Goal: Task Accomplishment & Management: Use online tool/utility

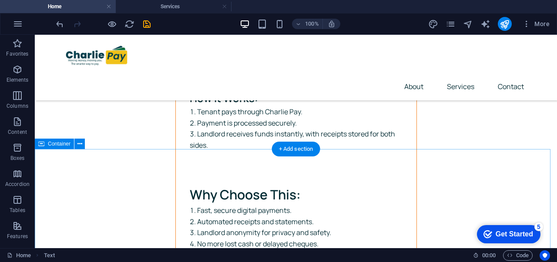
scroll to position [2966, 0]
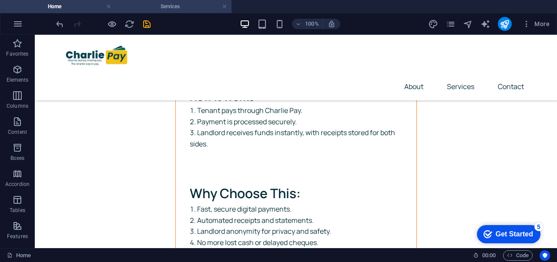
click at [173, 7] on h4 "Services" at bounding box center [174, 7] width 116 height 10
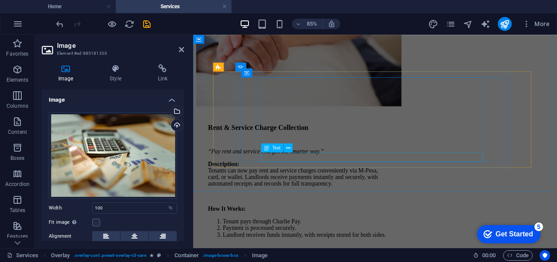
scroll to position [4423, 0]
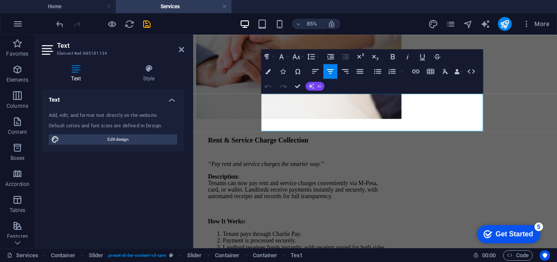
click at [308, 90] on button "AI" at bounding box center [315, 86] width 19 height 9
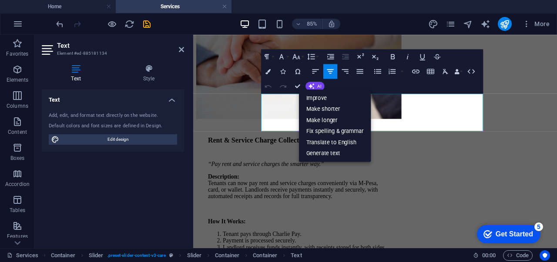
click at [312, 90] on ul "Improve Make shorter Make longer Fix spelling & grammar Translate to English Ge…" at bounding box center [335, 126] width 72 height 73
click at [315, 94] on link "Improve" at bounding box center [335, 98] width 72 height 11
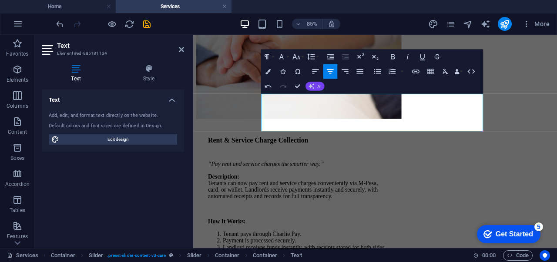
click at [312, 87] on icon "button" at bounding box center [311, 85] width 7 height 7
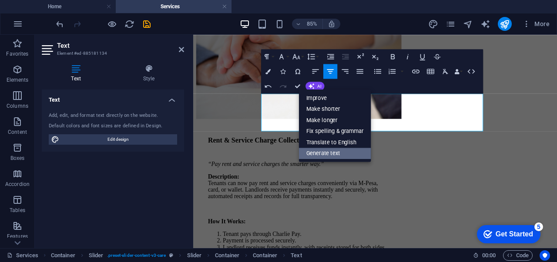
click at [327, 152] on link "Generate text" at bounding box center [335, 153] width 72 height 11
select select "English"
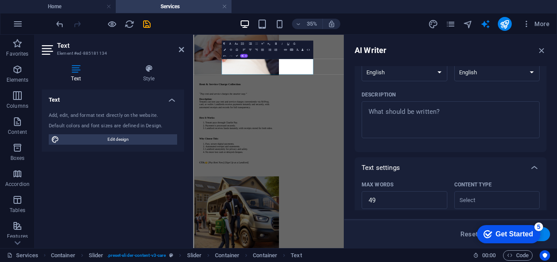
scroll to position [103, 0]
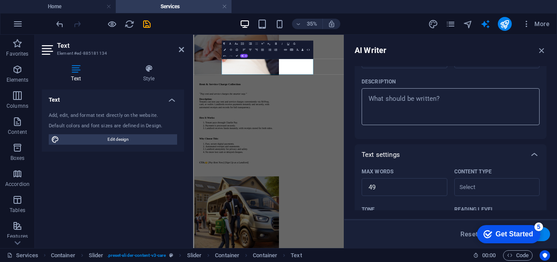
type textarea "x"
click at [426, 104] on textarea "Description x ​" at bounding box center [450, 107] width 169 height 28
type textarea "r"
type textarea "x"
type textarea "re"
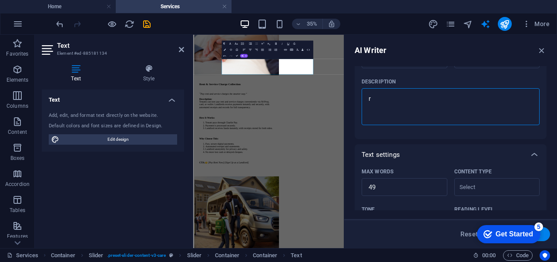
type textarea "x"
type textarea "rea"
type textarea "x"
type textarea "real"
type textarea "x"
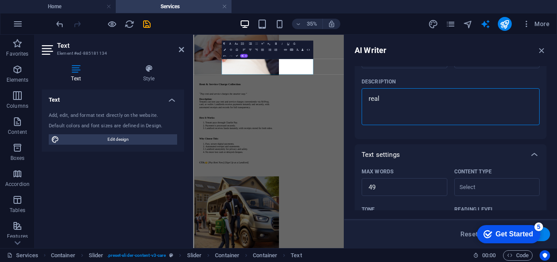
type textarea "real"
type textarea "x"
type textarea "real e"
type textarea "x"
type textarea "real es"
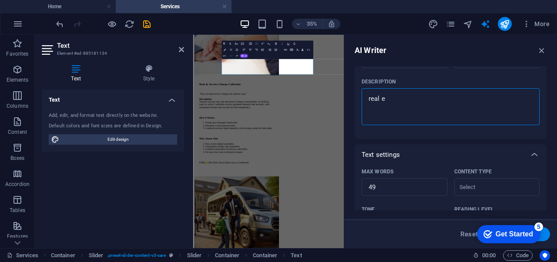
type textarea "x"
type textarea "real est"
type textarea "x"
type textarea "real esta"
type textarea "x"
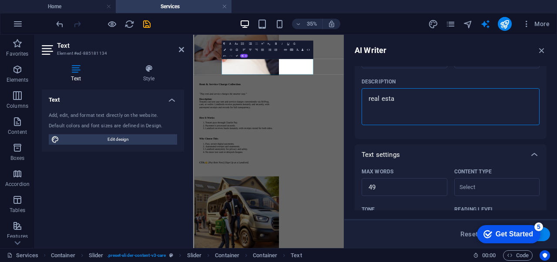
type textarea "real estat"
type textarea "x"
type textarea "real estate"
type textarea "x"
type textarea "real estate"
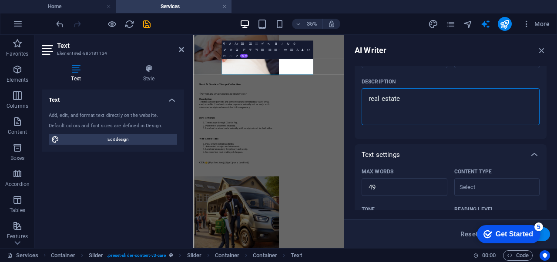
type textarea "x"
type textarea "real estate t"
type textarea "x"
type textarea "real estate te"
type textarea "x"
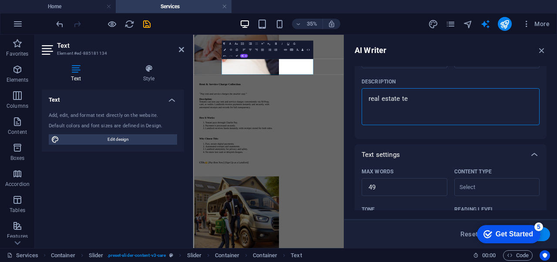
type textarea "real estate ten"
type textarea "x"
type textarea "real estate [PERSON_NAME]"
type textarea "x"
type textarea "real estate tenan"
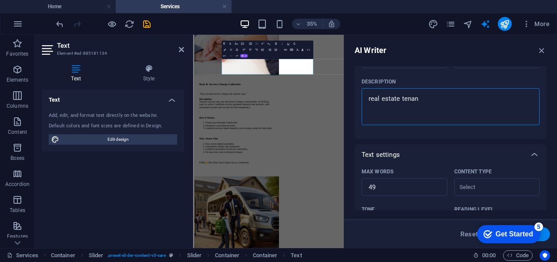
type textarea "x"
type textarea "real estate tenant"
type textarea "x"
type textarea "real estate tenant"
type textarea "x"
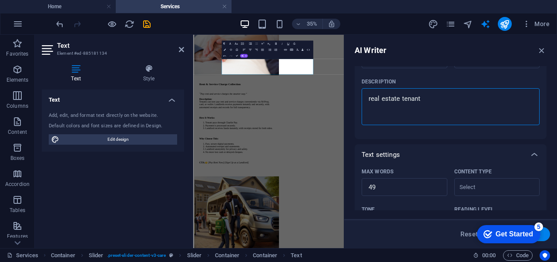
type textarea "real estate tenant t"
type textarea "x"
type textarea "real estate tenant te"
type textarea "x"
type textarea "real estate tenant tes"
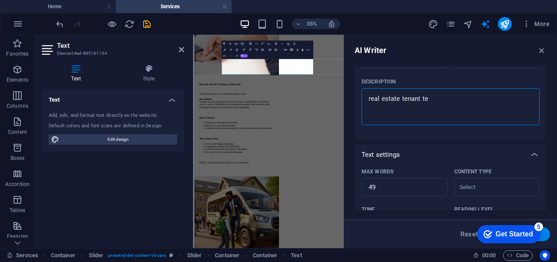
type textarea "x"
type textarea "real estate tenant test"
type textarea "x"
type textarea "real estate tenant testi"
type textarea "x"
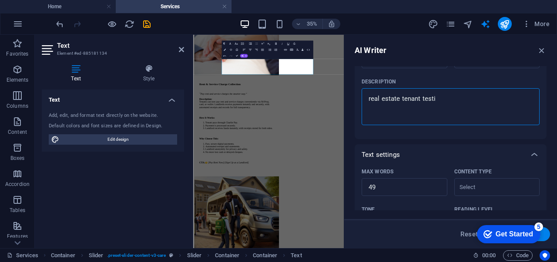
type textarea "real estate tenant [MEDICAL_DATA]"
type textarea "x"
type textarea "real estate tenant testime"
type textarea "x"
type textarea "real estate tenant testimeo"
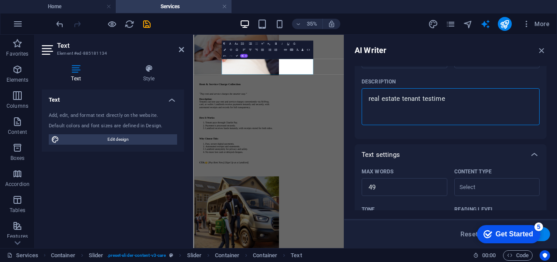
type textarea "x"
type textarea "real estate tenant testimeon"
type textarea "x"
type textarea "real estate tenant testimeony"
type textarea "x"
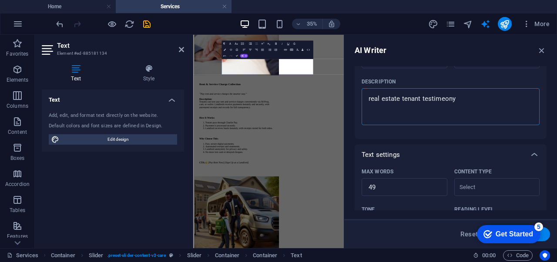
type textarea "real estate tenant testimeony"
type textarea "x"
type textarea "real estate tenant testimeony o"
type textarea "x"
type textarea "real estate tenant testimeony of"
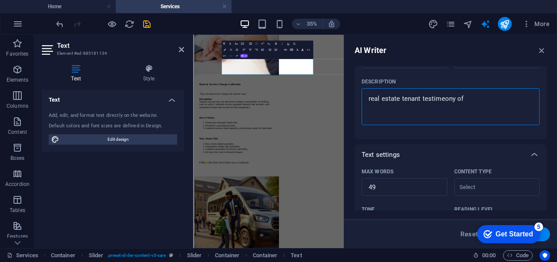
type textarea "x"
type textarea "real estate tenant testimeony of"
type textarea "x"
type textarea "real estate tenant testimeony of c"
type textarea "x"
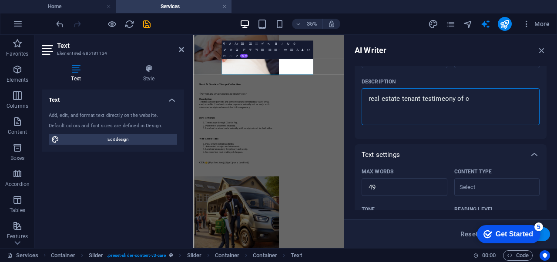
type textarea "real estate tenant testimeony of ch"
type textarea "x"
type textarea "real estate tenant testimeony of cha"
type textarea "x"
type textarea "real estate tenant testimeony of char"
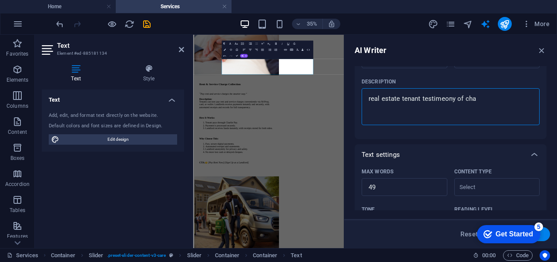
type textarea "x"
type textarea "real estate tenant testimeony of charl"
type textarea "x"
type textarea "real estate tenant testimeony of charli"
type textarea "x"
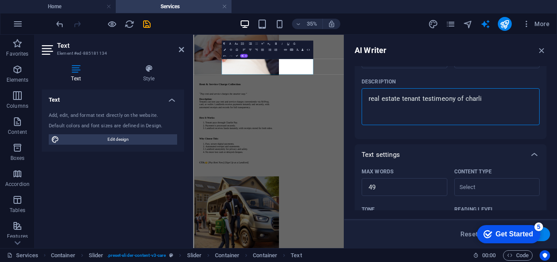
type textarea "real estate tenant testimeony of [PERSON_NAME]"
type textarea "x"
type textarea "real estate tenant testimeony of [PERSON_NAME]"
type textarea "x"
type textarea "real estate tenant testimeony of [PERSON_NAME]"
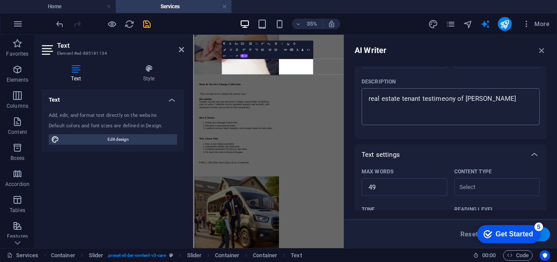
type textarea "x"
type textarea "real estate tenant testimeony of [PERSON_NAME]"
type textarea "x"
type textarea "real estate tenant testimeony of [PERSON_NAME]"
type textarea "x"
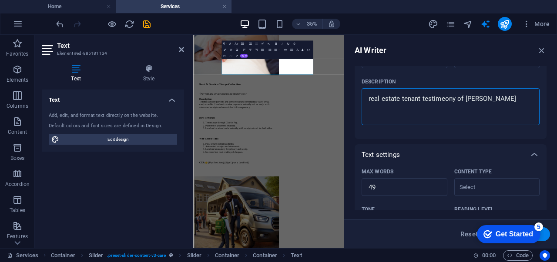
type textarea "real estate tenant testimeony of [PERSON_NAME]"
type textarea "x"
type textarea "real estate tenant testimeony of [PERSON_NAME] s"
type textarea "x"
type textarea "real estate tenant testimeony of [PERSON_NAME] se"
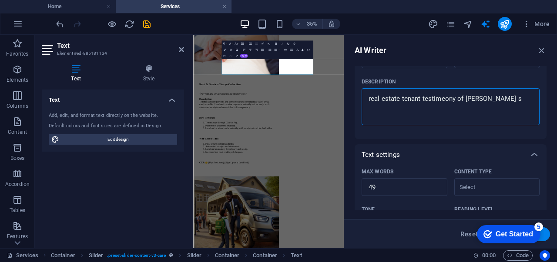
type textarea "x"
type textarea "real estate tenant testimeony of charlie pay ser"
type textarea "x"
type textarea "real estate tenant testimeony of [PERSON_NAME]"
type textarea "x"
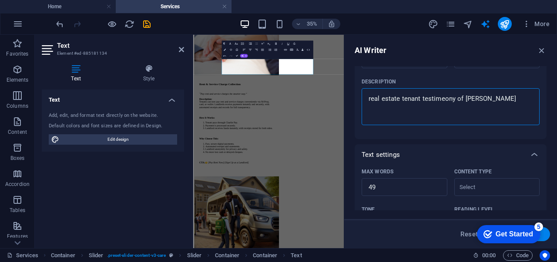
type textarea "real estate tenant testimeony of [PERSON_NAME]"
type textarea "x"
type textarea "real estate tenant testimeony of [PERSON_NAME]"
type textarea "x"
type textarea "real estate tenant testimeony of charlie pay servces"
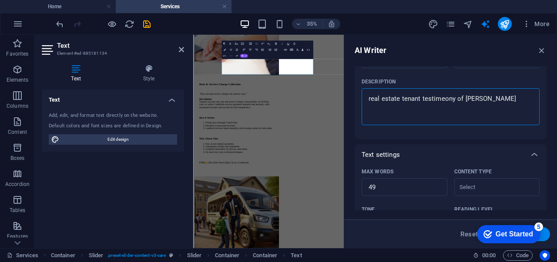
type textarea "x"
type textarea "real estate tenant testimeony of charlie pay servces"
type textarea "x"
type textarea "real estate tenant testimeony of charlie pay servces"
type textarea "x"
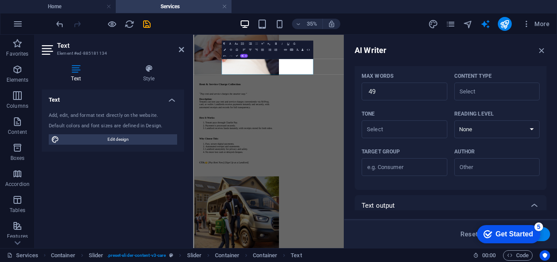
scroll to position [253, 0]
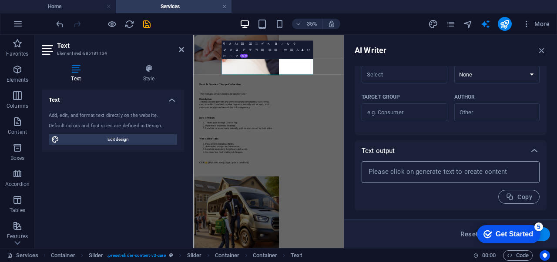
type textarea "real estate tenant testimeony of charlie pay servces"
type textarea "x"
click at [423, 177] on textarea at bounding box center [450, 172] width 169 height 13
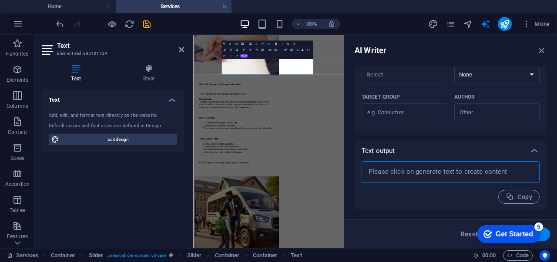
click at [423, 177] on textarea at bounding box center [450, 172] width 169 height 13
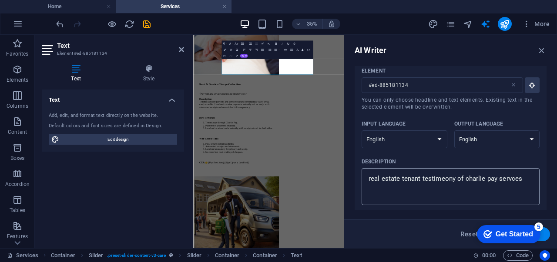
scroll to position [0, 0]
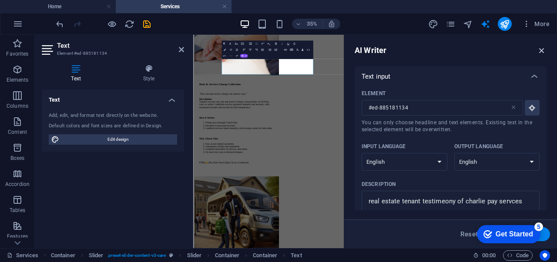
type textarea "x"
click at [542, 53] on icon "button" at bounding box center [542, 51] width 10 height 10
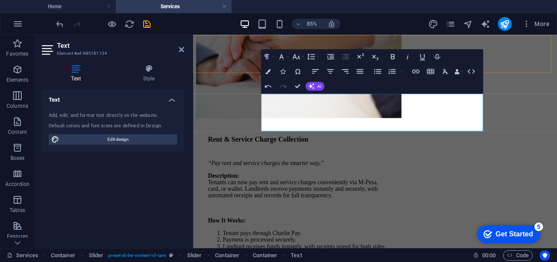
scroll to position [4423, 0]
click at [325, 87] on div "Paragraph Format Normal Heading 1 Heading 2 Heading 3 Heading 4 Heading 5 Headi…" at bounding box center [372, 71] width 222 height 44
click at [315, 87] on button "AI" at bounding box center [315, 86] width 19 height 9
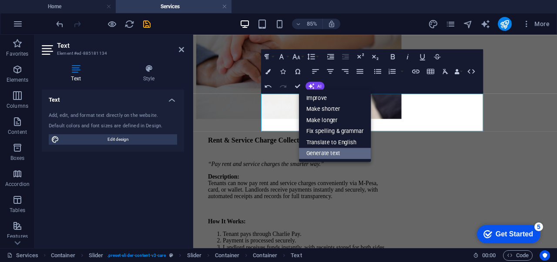
click at [326, 150] on link "Generate text" at bounding box center [335, 153] width 72 height 11
select select "English"
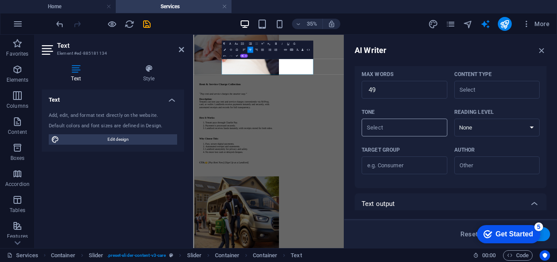
scroll to position [253, 0]
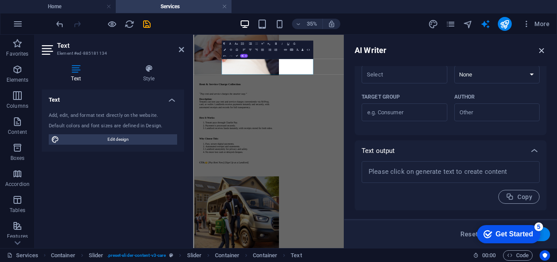
click at [542, 50] on icon "button" at bounding box center [542, 51] width 10 height 10
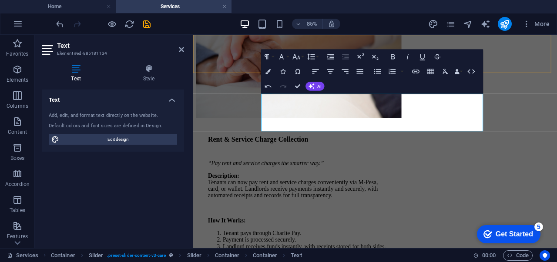
scroll to position [4423, 0]
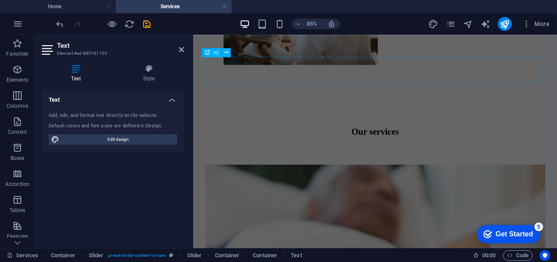
scroll to position [364, 0]
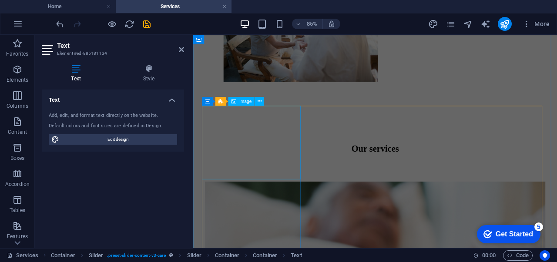
select select "%"
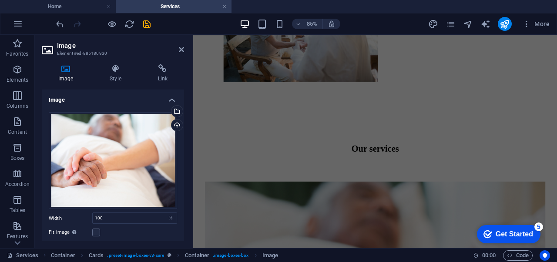
scroll to position [4388, 0]
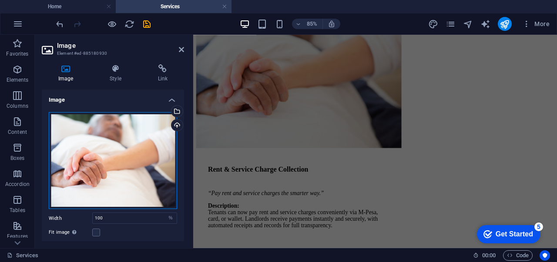
click at [116, 152] on div "Drag files here, click to choose files or select files from Files or our free s…" at bounding box center [113, 160] width 128 height 97
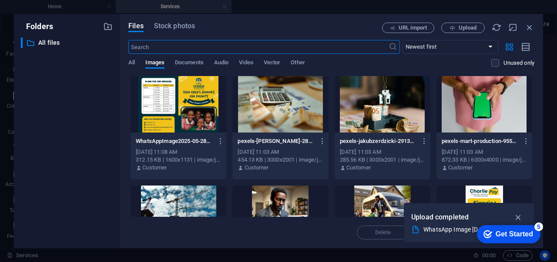
click at [116, 152] on body "charliepay Home Services Favorites Elements Columns Content Boxes Accordion Tab…" at bounding box center [278, 131] width 557 height 262
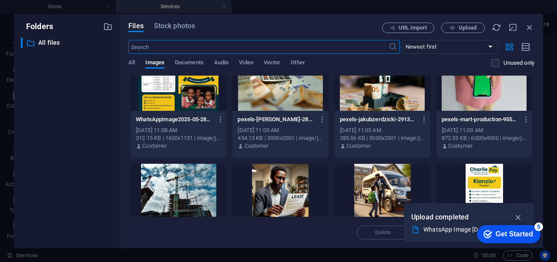
scroll to position [0, 0]
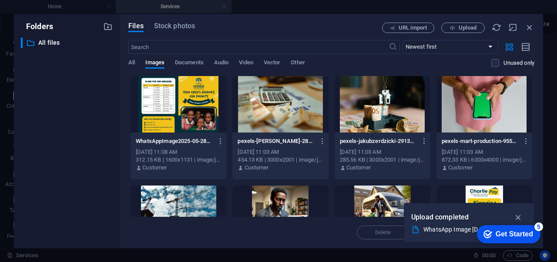
click at [389, 118] on div at bounding box center [383, 104] width 96 height 57
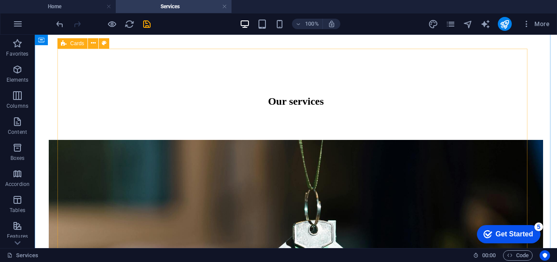
scroll to position [434, 0]
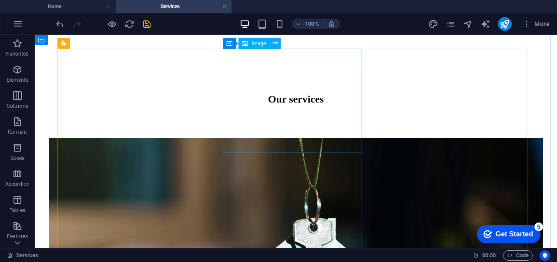
drag, startPoint x: 293, startPoint y: 88, endPoint x: 153, endPoint y: 98, distance: 140.9
select select "%"
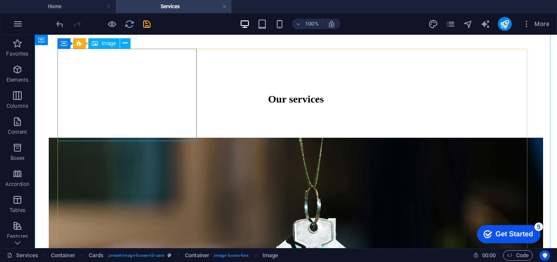
select select "%"
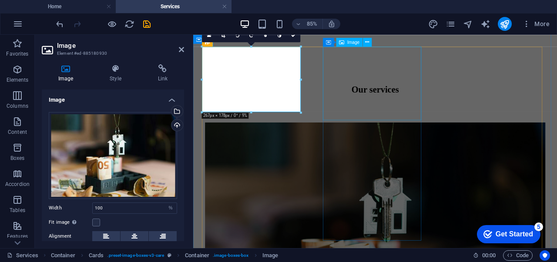
drag, startPoint x: 494, startPoint y: 137, endPoint x: 378, endPoint y: 111, distance: 119.0
select select "%"
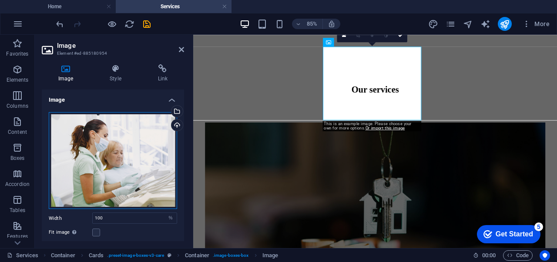
click at [138, 175] on div "Drag files here, click to choose files or select files from Files or our free s…" at bounding box center [113, 160] width 128 height 97
click at [138, 175] on body "charliepay Home Services Favorites Elements Columns Content Boxes Accordion Tab…" at bounding box center [278, 131] width 557 height 262
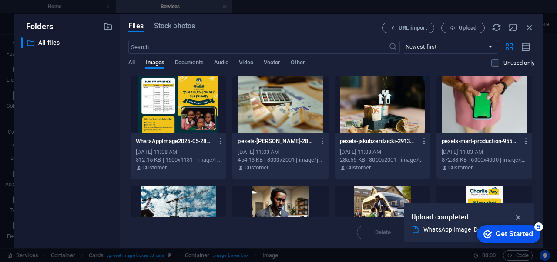
click at [181, 103] on div at bounding box center [179, 104] width 96 height 57
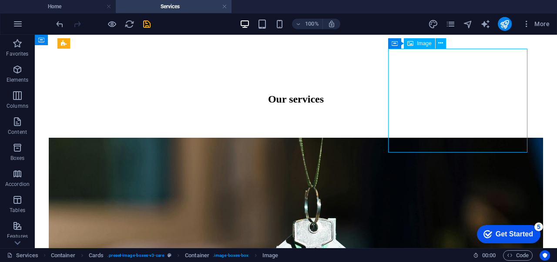
drag, startPoint x: 438, startPoint y: 114, endPoint x: 323, endPoint y: 128, distance: 116.2
select select "%"
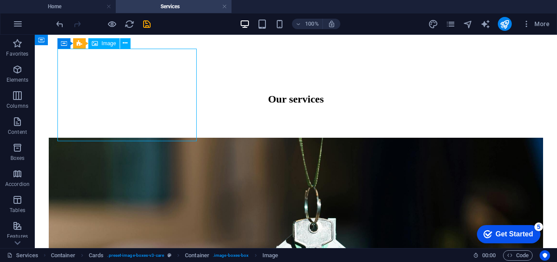
select select "%"
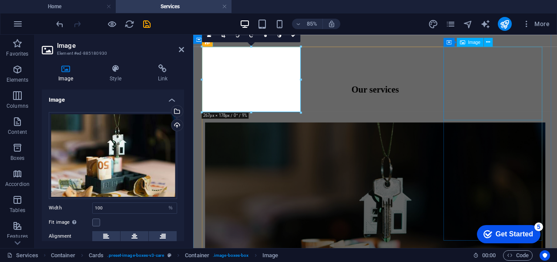
select select "%"
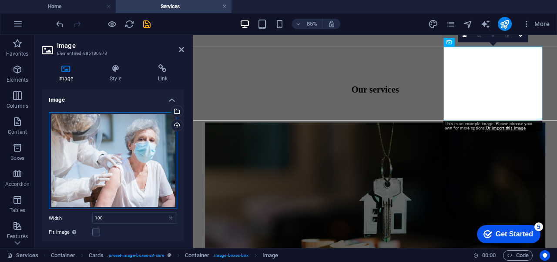
click at [156, 161] on div "Drag files here, click to choose files or select files from Files or our free s…" at bounding box center [113, 160] width 128 height 97
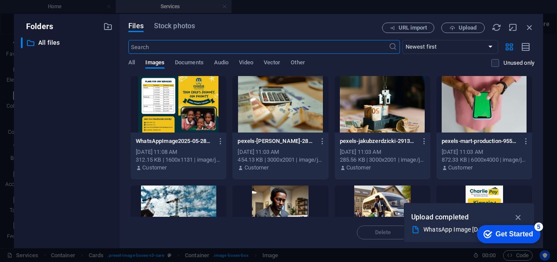
click at [156, 161] on body "charliepay Home Services Favorites Elements Columns Content Boxes Accordion Tab…" at bounding box center [278, 131] width 557 height 262
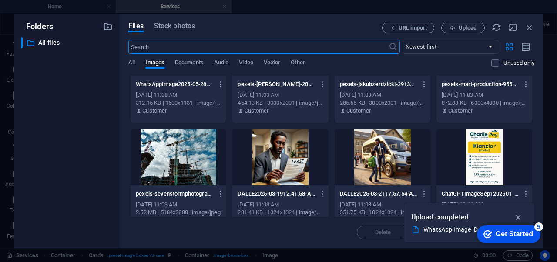
scroll to position [0, 0]
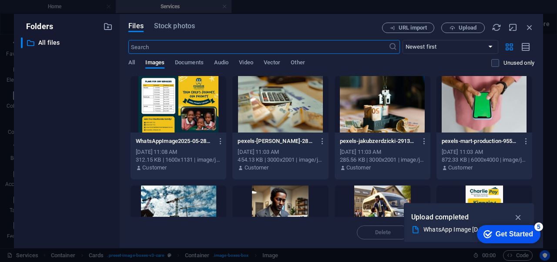
click at [269, 134] on div "pexels-[PERSON_NAME]-28176949-CwWBhBgQA1KJBYl9b7LEdw.jpg pexels-[PERSON_NAME]-2…" at bounding box center [280, 155] width 96 height 44
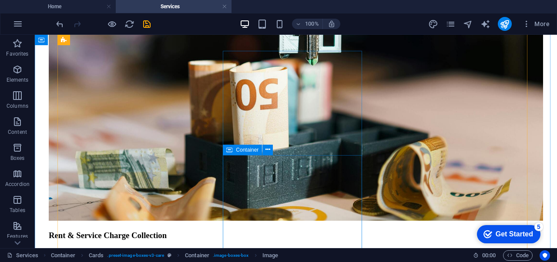
scroll to position [682, 0]
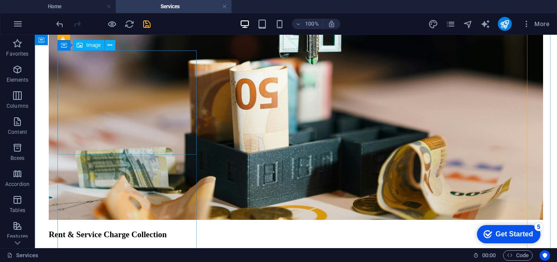
select select "%"
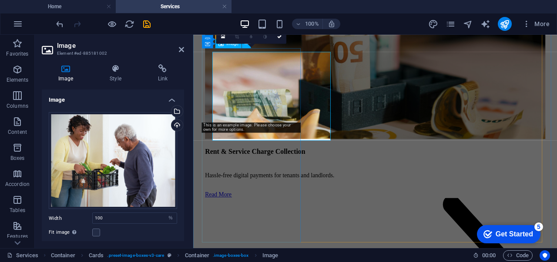
scroll to position [677, 0]
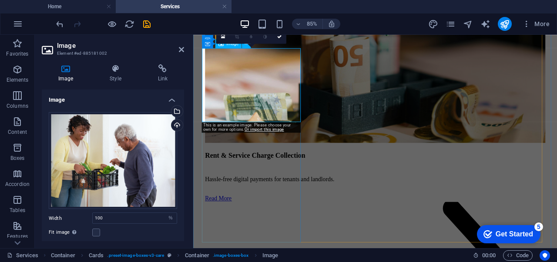
drag, startPoint x: 311, startPoint y: 93, endPoint x: 272, endPoint y: 104, distance: 39.8
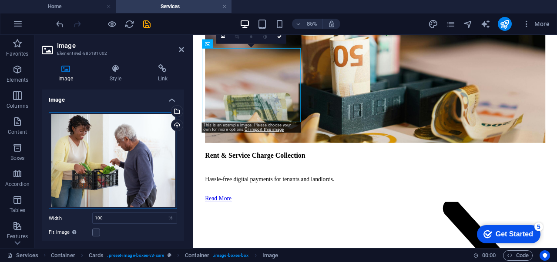
click at [123, 174] on div "Drag files here, click to choose files or select files from Files or our free s…" at bounding box center [113, 160] width 128 height 97
click at [123, 174] on body "charliepay Home Services Favorites Elements Columns Content Boxes Accordion Tab…" at bounding box center [278, 131] width 557 height 262
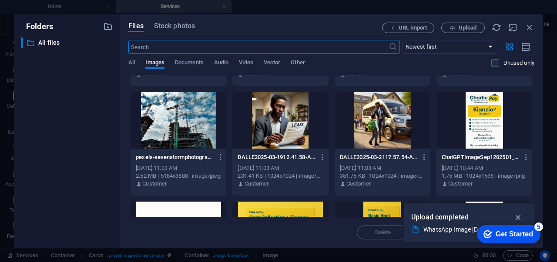
scroll to position [97, 0]
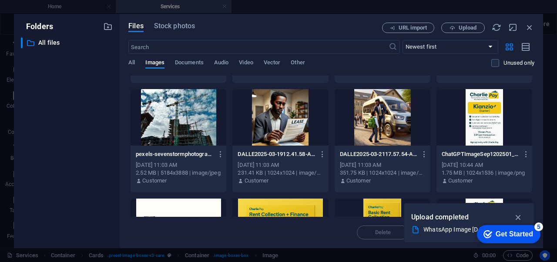
click at [196, 124] on div at bounding box center [179, 117] width 96 height 57
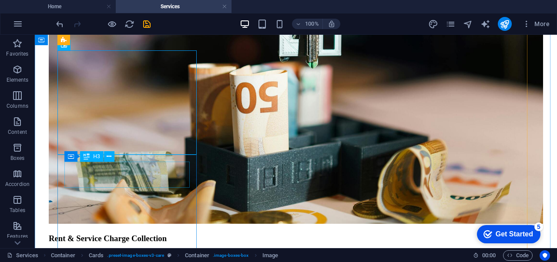
scroll to position [682, 0]
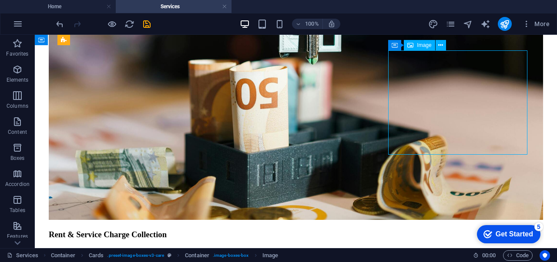
select select "%"
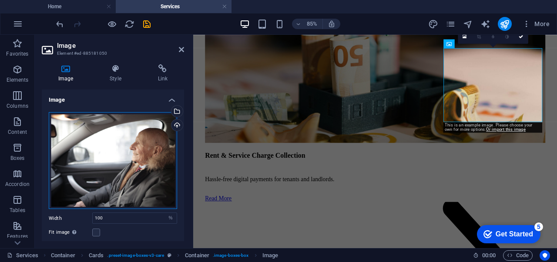
click at [101, 143] on div "Drag files here, click to choose files or select files from Files or our free s…" at bounding box center [113, 160] width 128 height 97
click at [101, 143] on body "charliepay Home Services Favorites Elements Columns Content Boxes Accordion Tab…" at bounding box center [278, 131] width 557 height 262
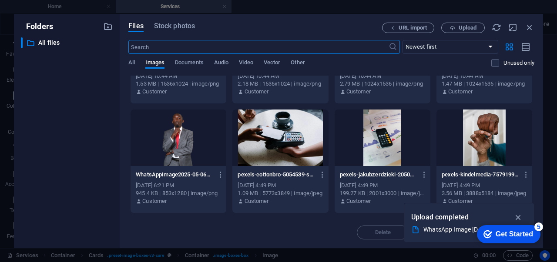
scroll to position [295, 0]
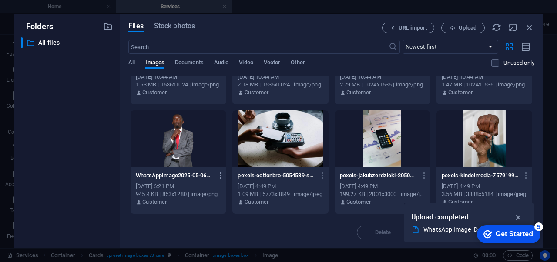
click at [378, 149] on div at bounding box center [383, 139] width 96 height 57
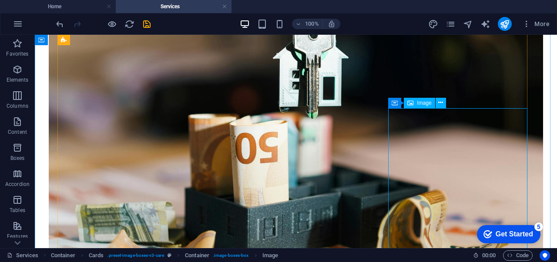
scroll to position [618, 0]
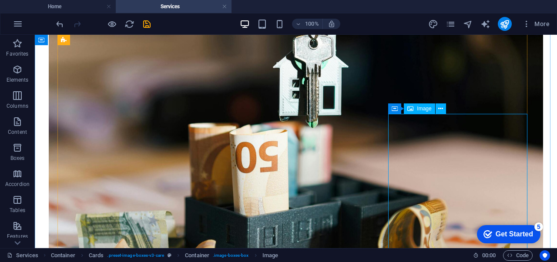
drag, startPoint x: 433, startPoint y: 169, endPoint x: 318, endPoint y: 193, distance: 118.2
select select "%"
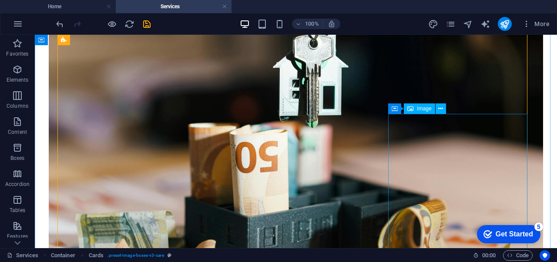
select select "%"
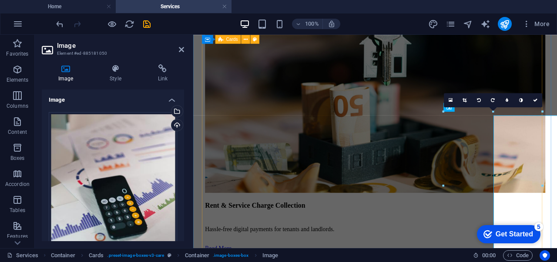
scroll to position [602, 0]
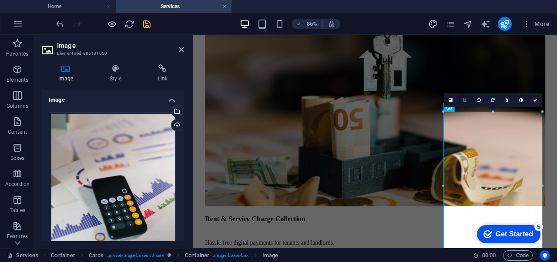
click at [466, 101] on icon at bounding box center [465, 100] width 4 height 4
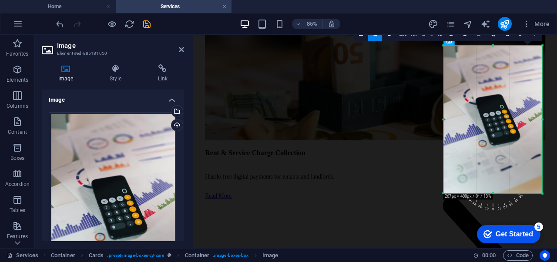
scroll to position [675, 0]
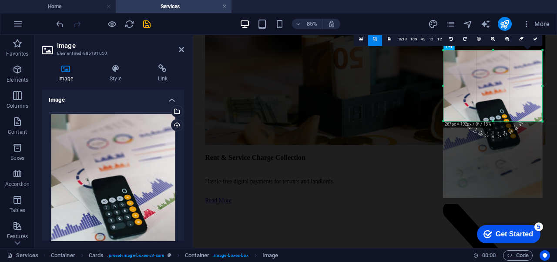
drag, startPoint x: 492, startPoint y: 198, endPoint x: 487, endPoint y: 108, distance: 90.7
click at [487, 108] on div "180 170 160 150 140 130 120 110 100 90 80 70 60 50 40 30 20 10 0 -10 -20 -30 -4…" at bounding box center [493, 85] width 99 height 71
click at [504, 99] on div at bounding box center [493, 124] width 99 height 148
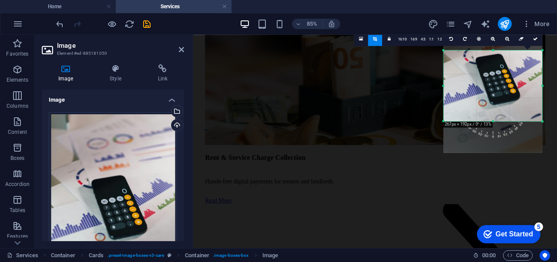
drag, startPoint x: 504, startPoint y: 99, endPoint x: 503, endPoint y: 46, distance: 53.1
click at [503, 46] on div at bounding box center [493, 79] width 99 height 148
type input "266"
select select "px"
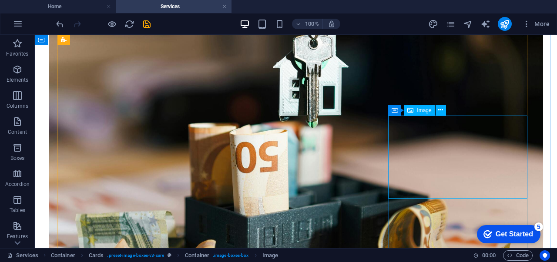
scroll to position [616, 0]
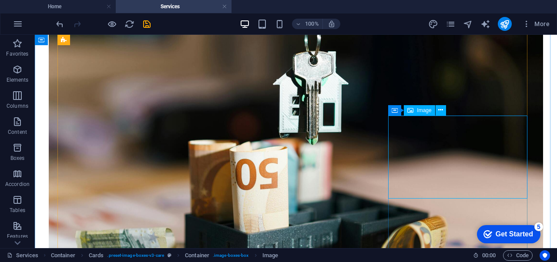
select select "px"
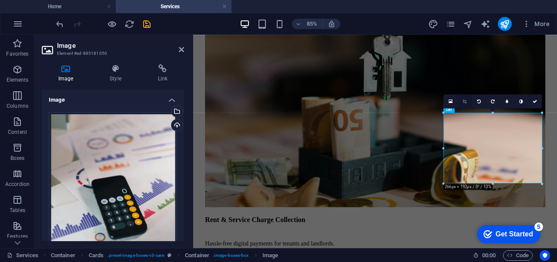
click at [465, 101] on icon at bounding box center [465, 101] width 4 height 4
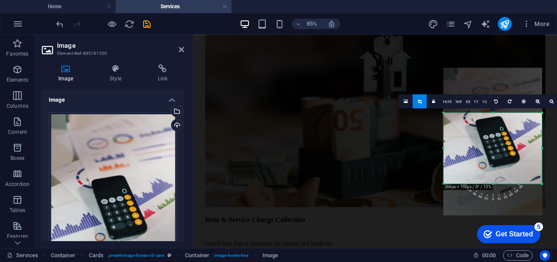
click at [492, 181] on div at bounding box center [493, 142] width 98 height 148
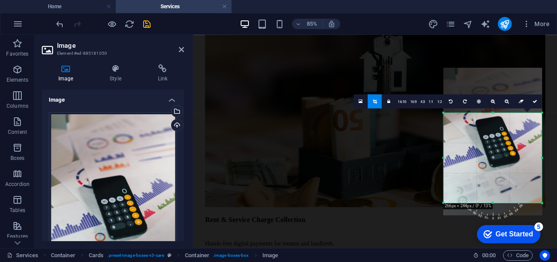
drag, startPoint x: 492, startPoint y: 185, endPoint x: 497, endPoint y: 208, distance: 23.0
click at [497, 203] on div "180 170 160 150 140 130 120 110 100 90 80 70 60 50 40 30 20 10 0 -10 -20 -30 -4…" at bounding box center [493, 158] width 98 height 90
click at [536, 105] on link at bounding box center [535, 101] width 14 height 14
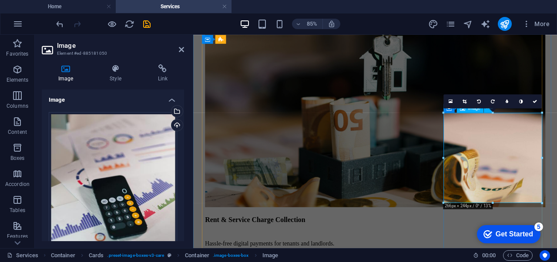
drag, startPoint x: 687, startPoint y: 236, endPoint x: 545, endPoint y: 210, distance: 143.9
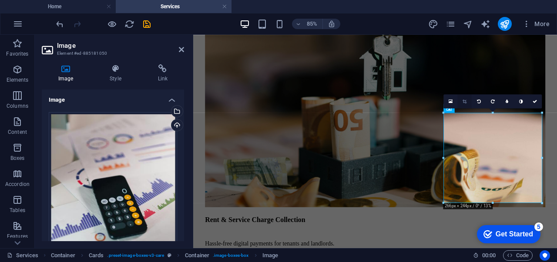
click at [464, 99] on icon at bounding box center [465, 101] width 4 height 4
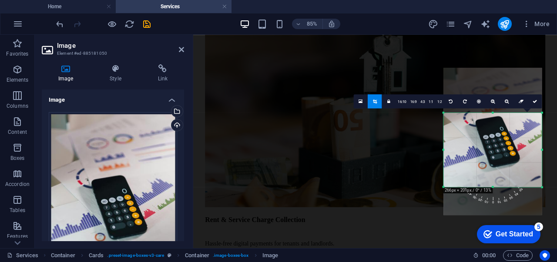
drag, startPoint x: 493, startPoint y: 203, endPoint x: 491, endPoint y: 185, distance: 18.8
click at [491, 185] on div "180 170 160 150 140 130 120 110 100 90 80 70 60 50 40 30 20 10 0 -10 -20 -30 -4…" at bounding box center [493, 150] width 98 height 74
click at [536, 99] on icon at bounding box center [535, 101] width 4 height 4
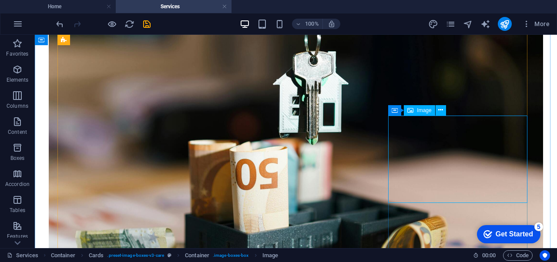
scroll to position [616, 0]
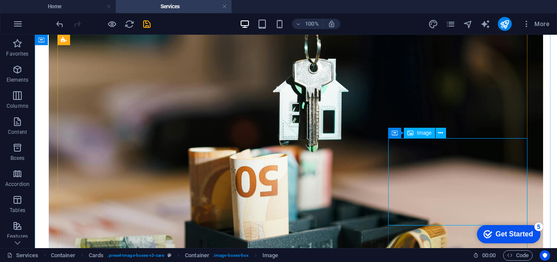
select select "px"
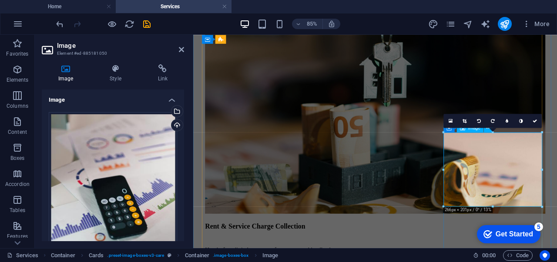
scroll to position [578, 0]
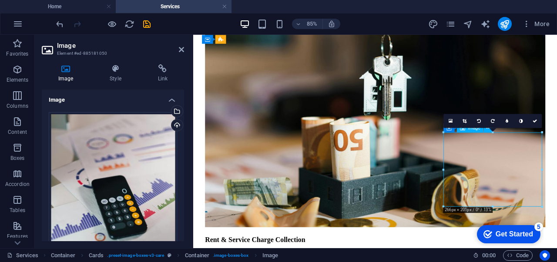
drag, startPoint x: 525, startPoint y: 197, endPoint x: 555, endPoint y: 192, distance: 30.5
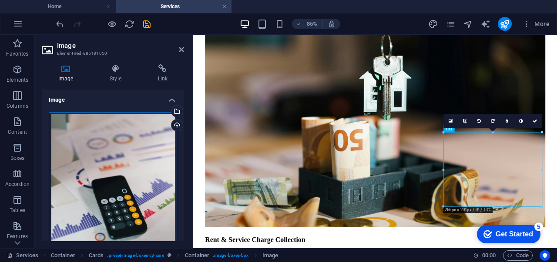
click at [153, 168] on div "Drag files here, click to choose files or select files from Files or our free s…" at bounding box center [113, 207] width 128 height 191
click at [153, 168] on body "charliepay Home Services Favorites Elements Columns Content Boxes Accordion Tab…" at bounding box center [278, 131] width 557 height 262
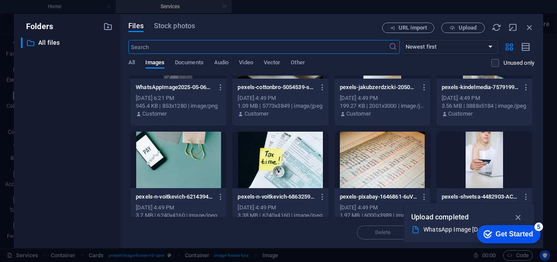
scroll to position [384, 0]
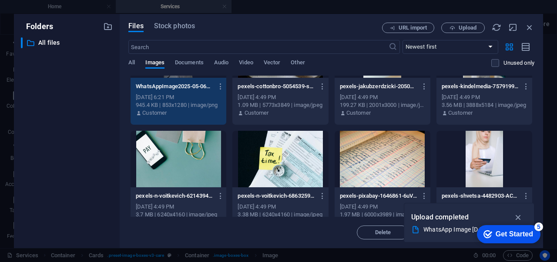
click at [181, 168] on div at bounding box center [179, 159] width 96 height 57
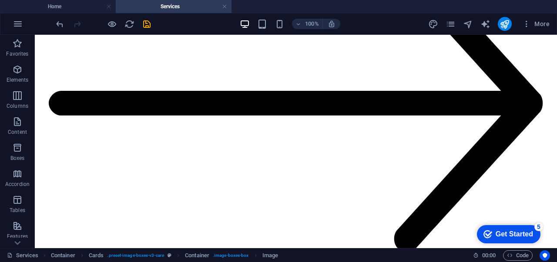
scroll to position [1006, 0]
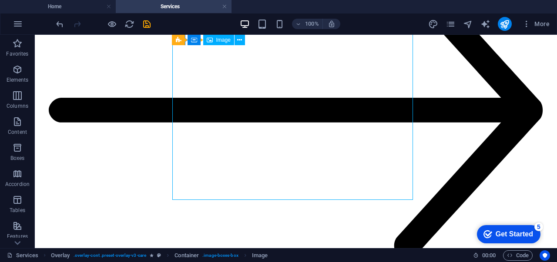
drag, startPoint x: 270, startPoint y: 130, endPoint x: 125, endPoint y: 146, distance: 145.9
select select "%"
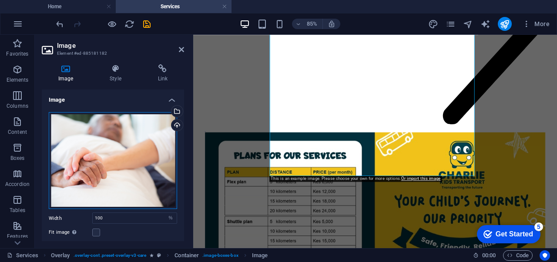
click at [134, 139] on div "Drag files here, click to choose files or select files from Files or our free s…" at bounding box center [113, 160] width 128 height 97
click at [134, 139] on body "charliepay Home Services Favorites Elements Columns Content Boxes Accordion Tab…" at bounding box center [278, 131] width 557 height 262
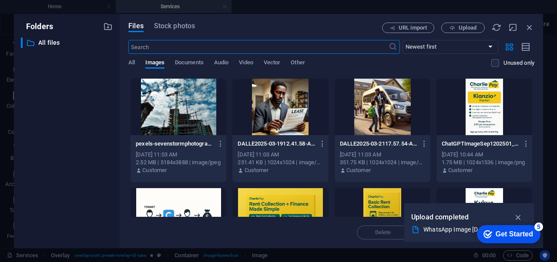
scroll to position [108, 0]
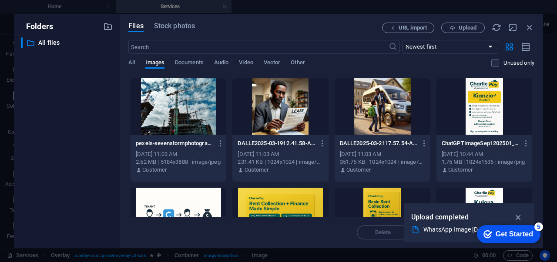
click at [488, 117] on div at bounding box center [485, 106] width 96 height 57
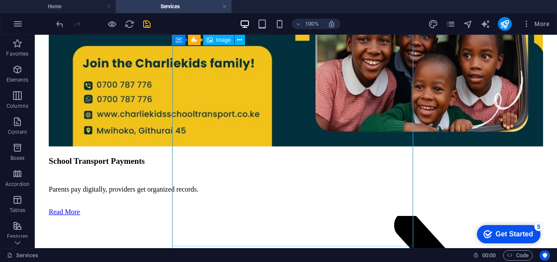
scroll to position [1658, 0]
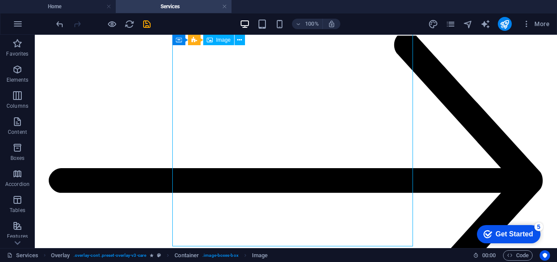
drag, startPoint x: 282, startPoint y: 175, endPoint x: 139, endPoint y: 200, distance: 145.3
select select "%"
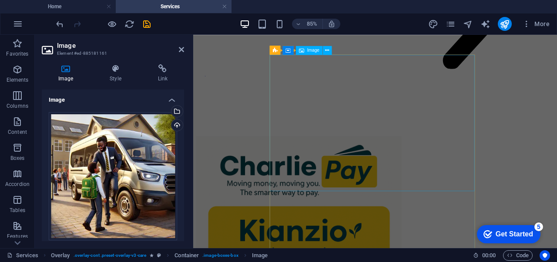
scroll to position [3933, 0]
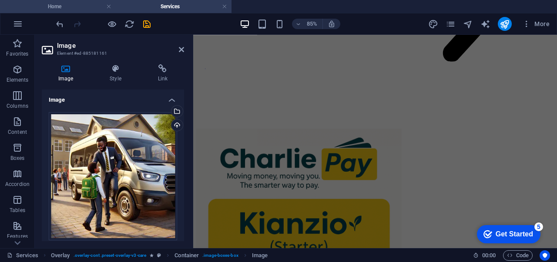
click at [69, 4] on h4 "Home" at bounding box center [58, 7] width 116 height 10
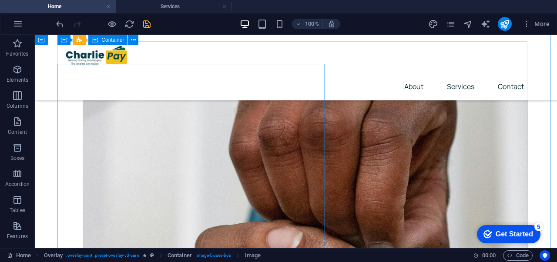
scroll to position [0, 0]
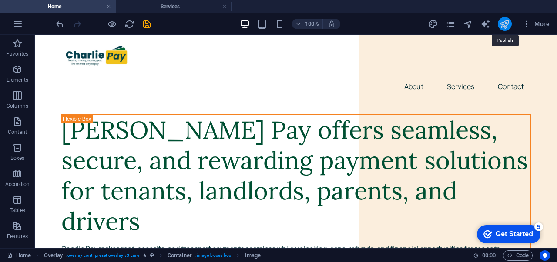
click at [504, 23] on icon "publish" at bounding box center [505, 24] width 10 height 10
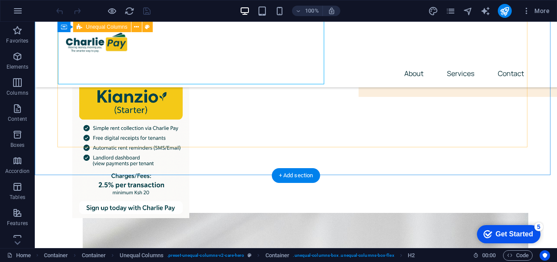
scroll to position [202, 0]
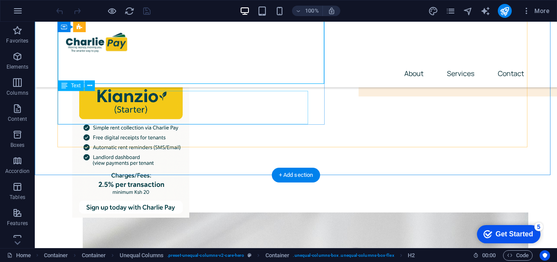
click at [124, 30] on div "Charlie Pay makes rent, deposits, and transport payments seamless while unlocki…" at bounding box center [295, 19] width 469 height 22
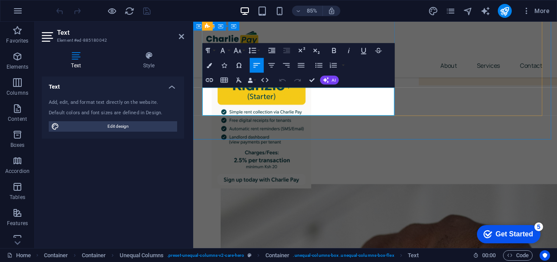
click at [275, 30] on p "Charlie Pay makes rent, deposits, and transport payments seamless while unlocki…" at bounding box center [407, 19] width 407 height 22
click at [332, 52] on icon "button" at bounding box center [333, 50] width 9 height 9
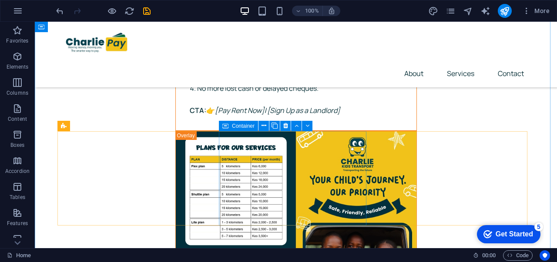
scroll to position [3103, 0]
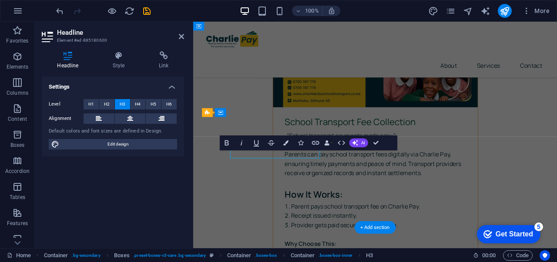
scroll to position [3118, 0]
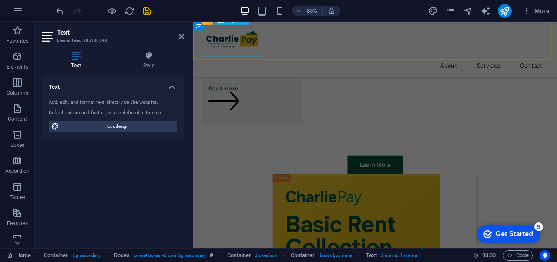
scroll to position [2244, 0]
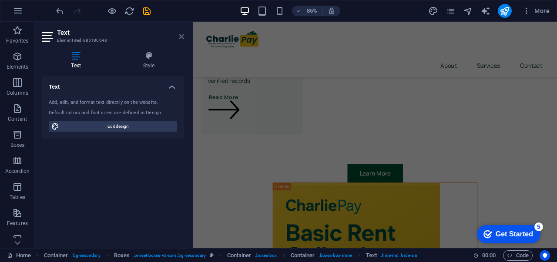
click at [181, 35] on icon at bounding box center [181, 36] width 5 height 7
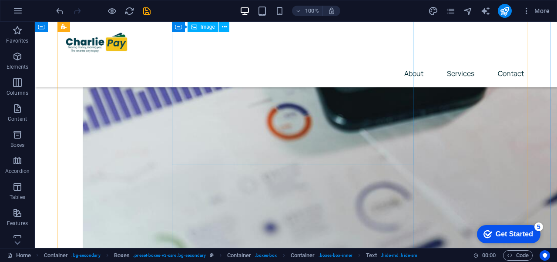
scroll to position [1206, 0]
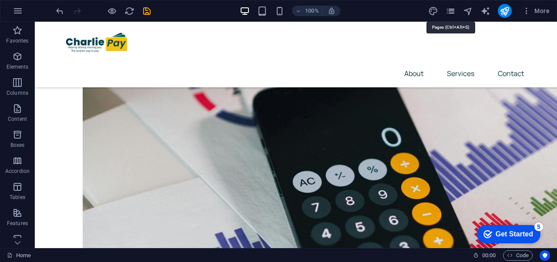
click at [449, 12] on icon "pages" at bounding box center [451, 11] width 10 height 10
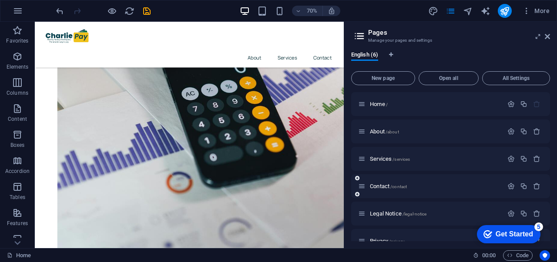
scroll to position [15, 0]
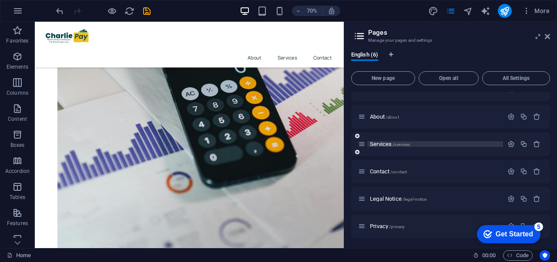
click at [380, 144] on span "Services /services" at bounding box center [390, 144] width 40 height 7
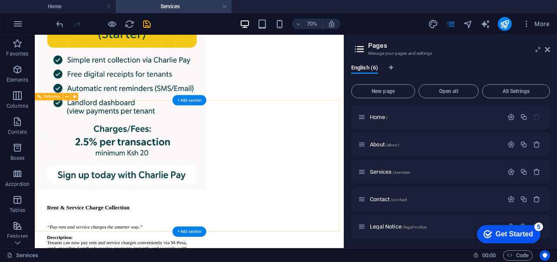
scroll to position [4299, 0]
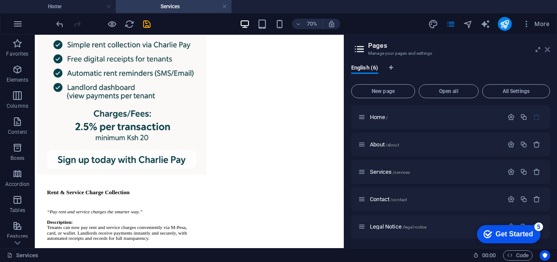
click at [549, 49] on icon at bounding box center [547, 49] width 5 height 7
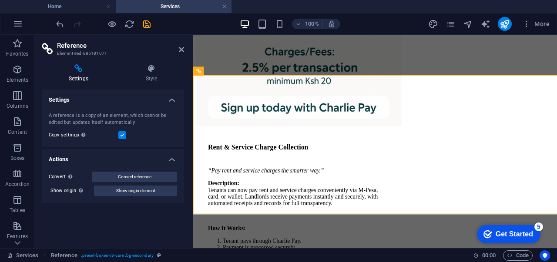
drag, startPoint x: 105, startPoint y: 132, endPoint x: 140, endPoint y: 167, distance: 49.2
click at [140, 167] on div "Reference Element #ed-885181071 Settings Style Settings A reference is a copy o…" at bounding box center [296, 142] width 522 height 214
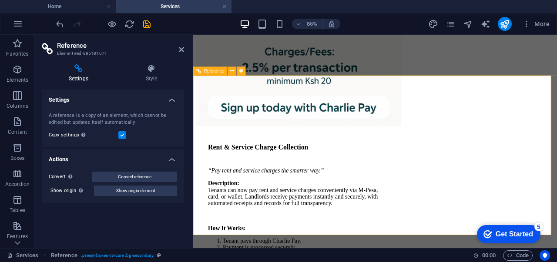
drag, startPoint x: 181, startPoint y: 55, endPoint x: 181, endPoint y: 39, distance: 16.5
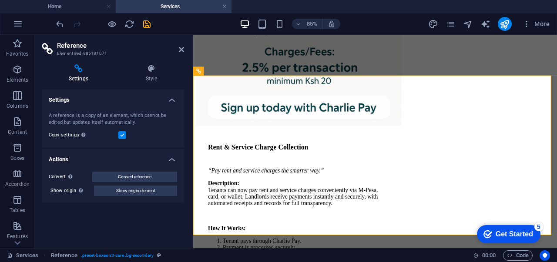
click at [181, 39] on header "Reference Element #ed-885181071" at bounding box center [113, 46] width 142 height 23
click at [180, 47] on icon at bounding box center [181, 49] width 5 height 7
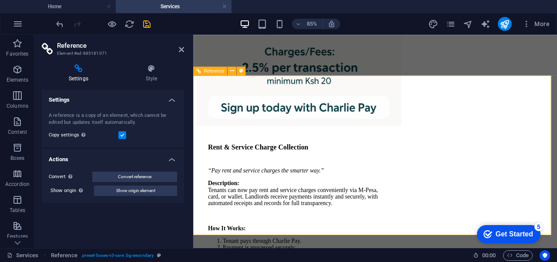
click at [179, 47] on icon at bounding box center [181, 49] width 5 height 7
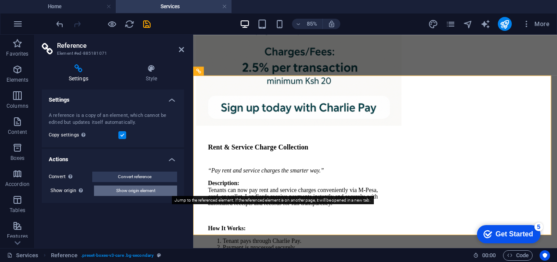
click at [135, 190] on span "Show origin element" at bounding box center [135, 191] width 39 height 10
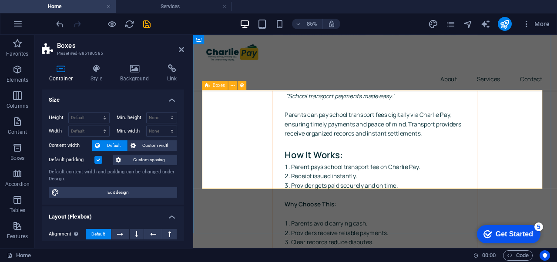
scroll to position [3165, 0]
click at [150, 27] on icon "save" at bounding box center [147, 24] width 10 height 10
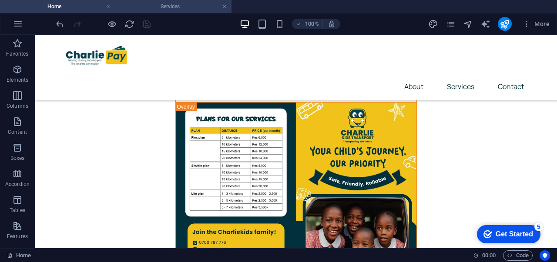
click at [157, 7] on h4 "Services" at bounding box center [174, 7] width 116 height 10
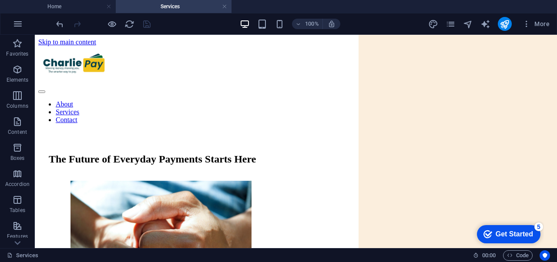
scroll to position [4299, 0]
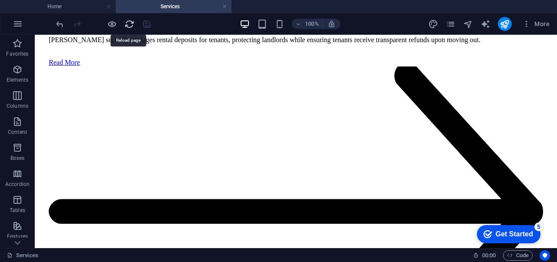
click at [130, 23] on icon "reload" at bounding box center [129, 24] width 10 height 10
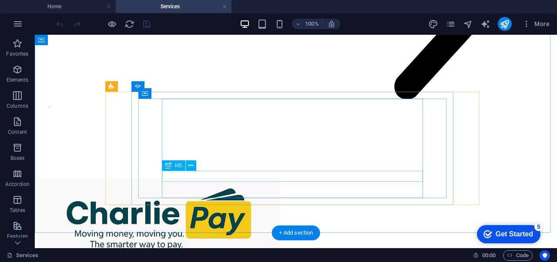
scroll to position [4546, 0]
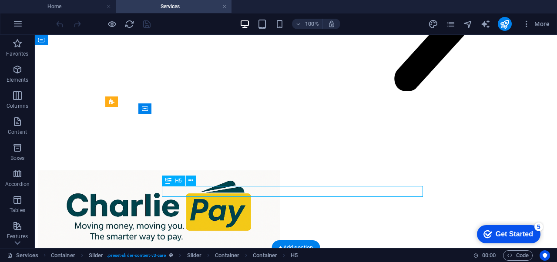
drag, startPoint x: 312, startPoint y: 193, endPoint x: 175, endPoint y: 221, distance: 140.3
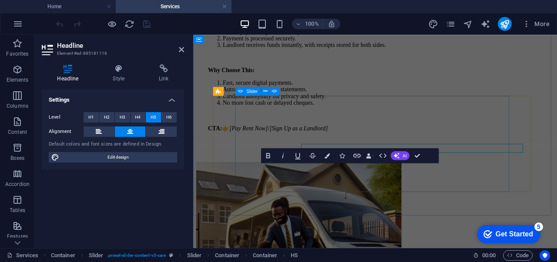
drag, startPoint x: 494, startPoint y: 187, endPoint x: 360, endPoint y: 214, distance: 135.9
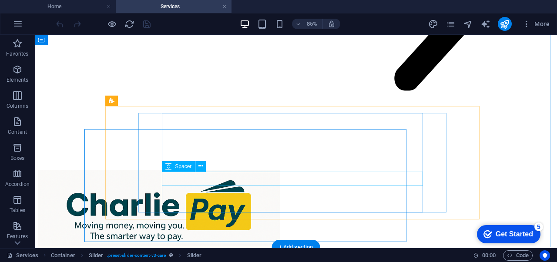
scroll to position [4546, 0]
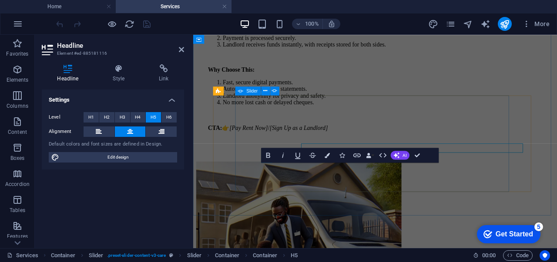
scroll to position [4569, 0]
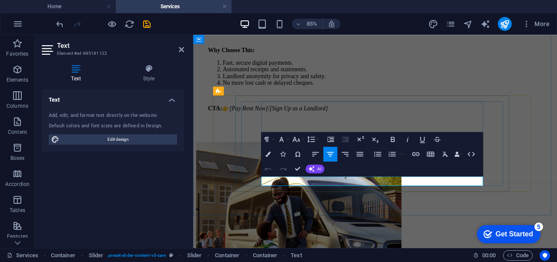
click at [327, 152] on icon "button" at bounding box center [330, 154] width 7 height 4
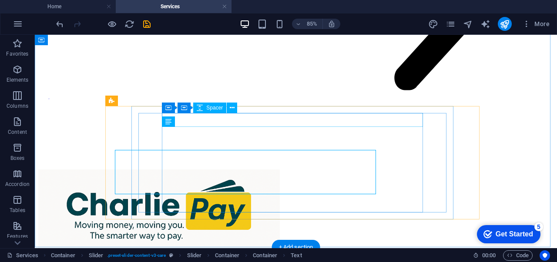
scroll to position [4546, 0]
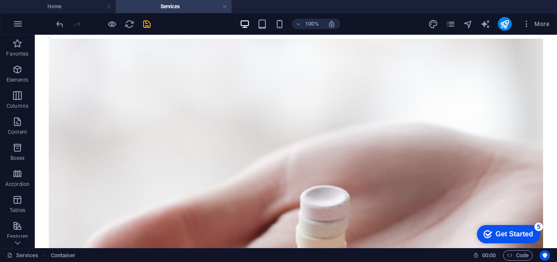
scroll to position [3419, 0]
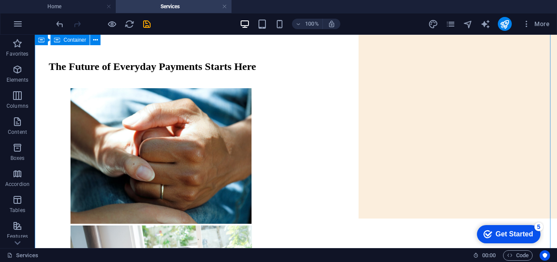
scroll to position [0, 0]
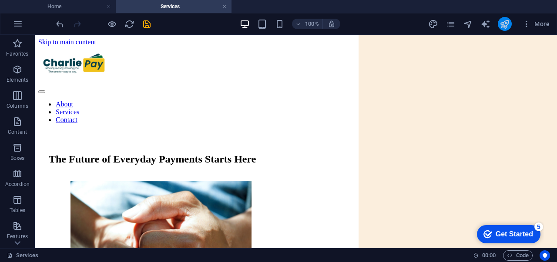
click at [504, 30] on button "publish" at bounding box center [505, 24] width 14 height 14
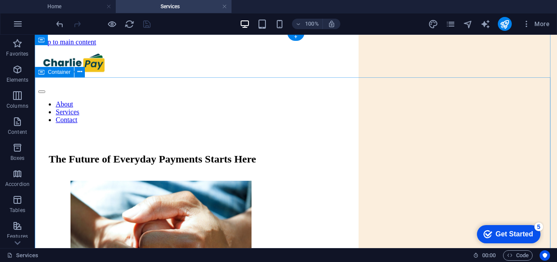
scroll to position [3, 0]
